Goal: Information Seeking & Learning: Learn about a topic

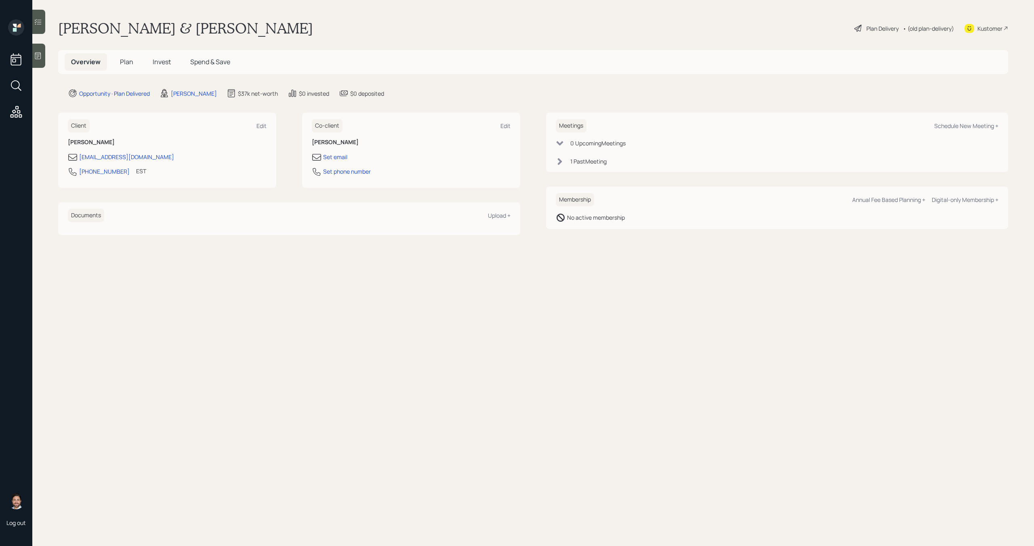
click at [118, 60] on h5 "Plan" at bounding box center [127, 61] width 26 height 17
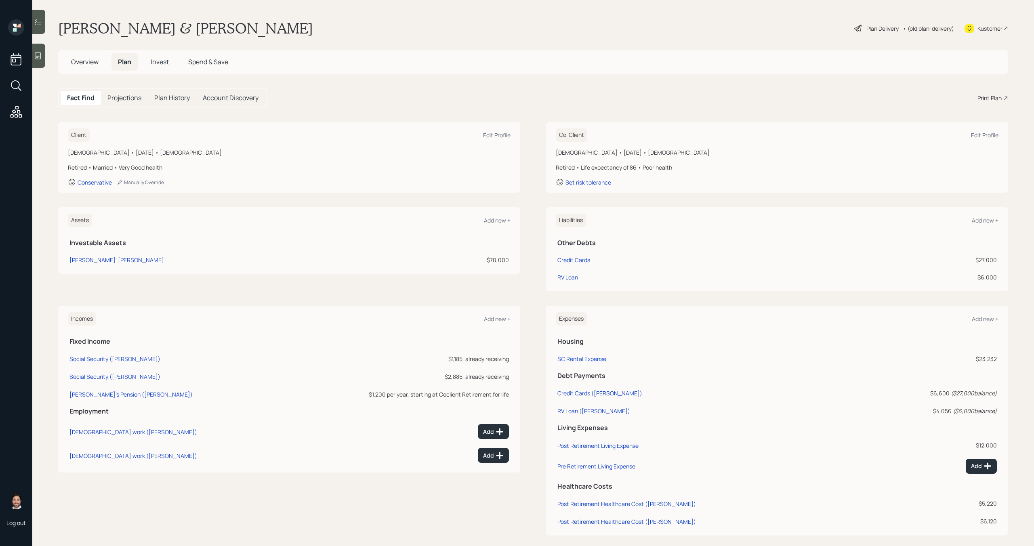
click at [154, 63] on span "Invest" at bounding box center [160, 61] width 18 height 9
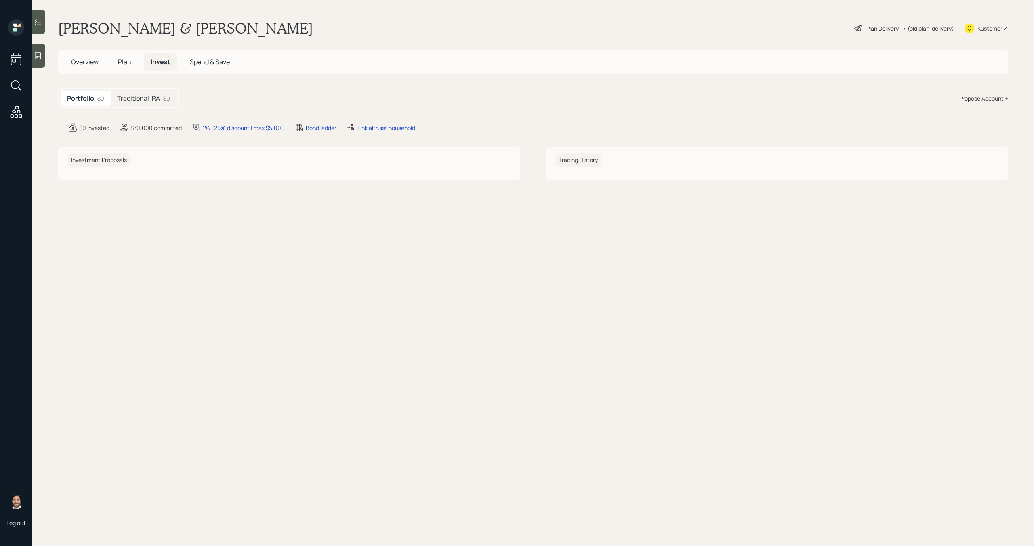
click at [147, 97] on h5 "Traditional IRA" at bounding box center [138, 99] width 43 height 8
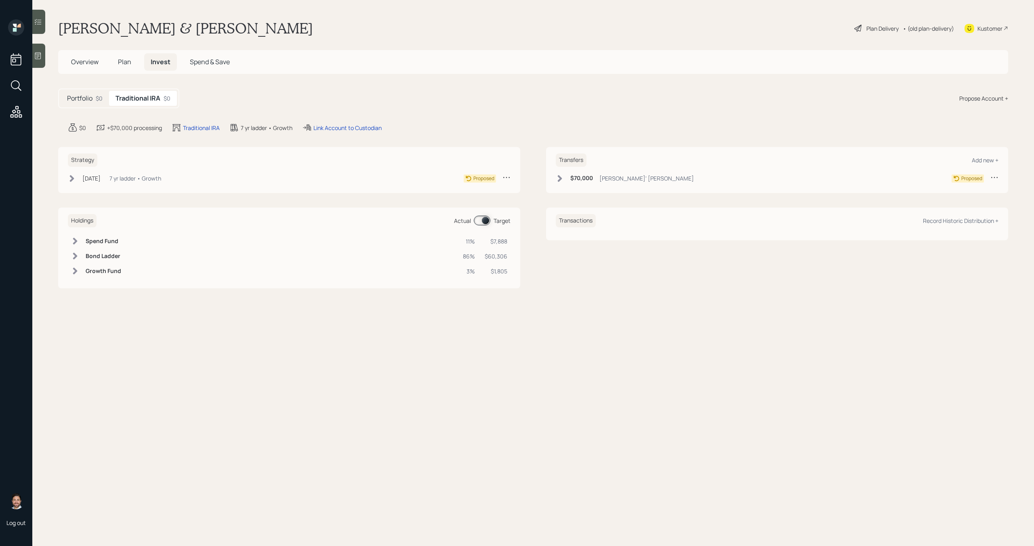
click at [130, 61] on span "Plan" at bounding box center [124, 61] width 13 height 9
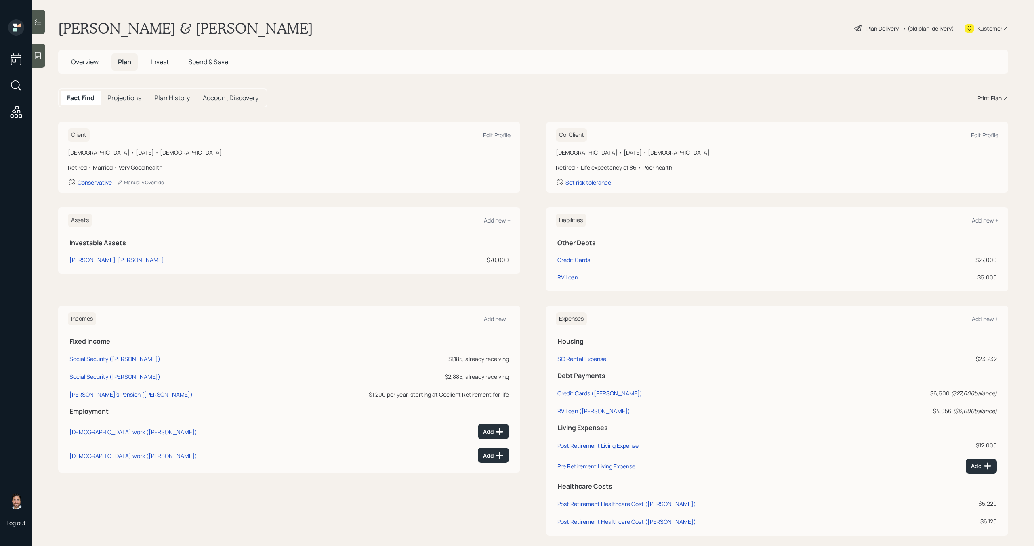
click at [880, 30] on div "Plan Delivery" at bounding box center [883, 28] width 32 height 8
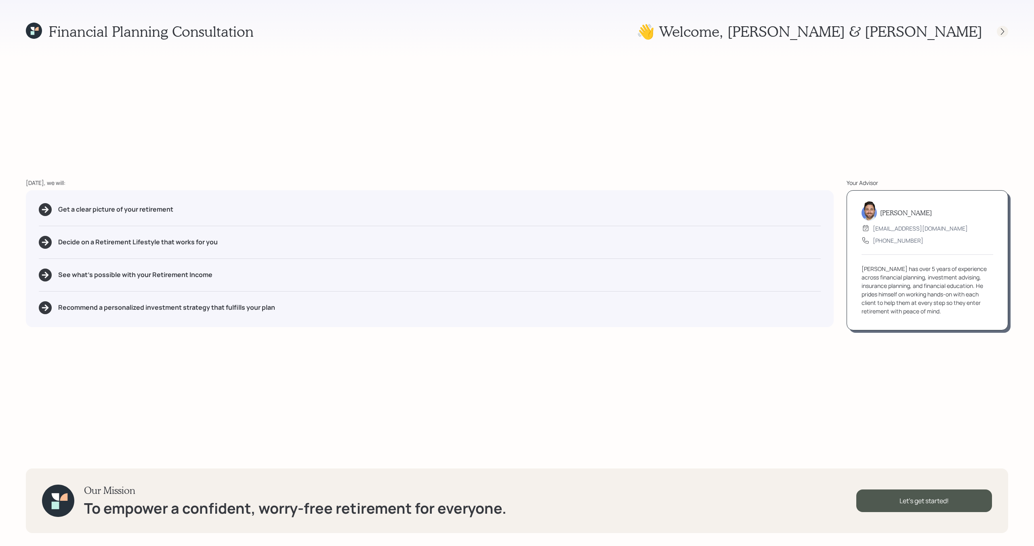
click at [1003, 33] on icon at bounding box center [1003, 31] width 8 height 8
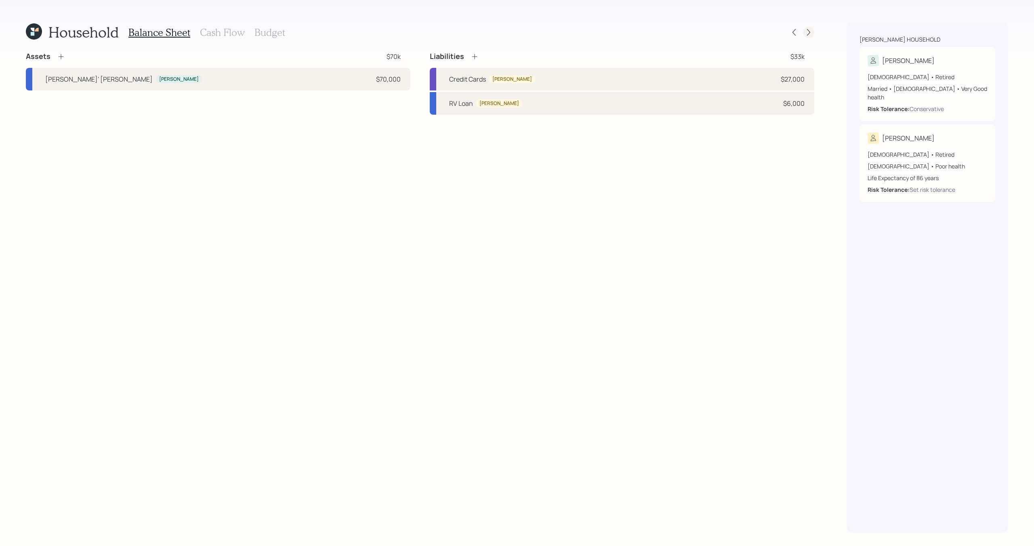
click at [811, 30] on icon at bounding box center [809, 32] width 8 height 8
